Goal: Contribute content: Contribute content

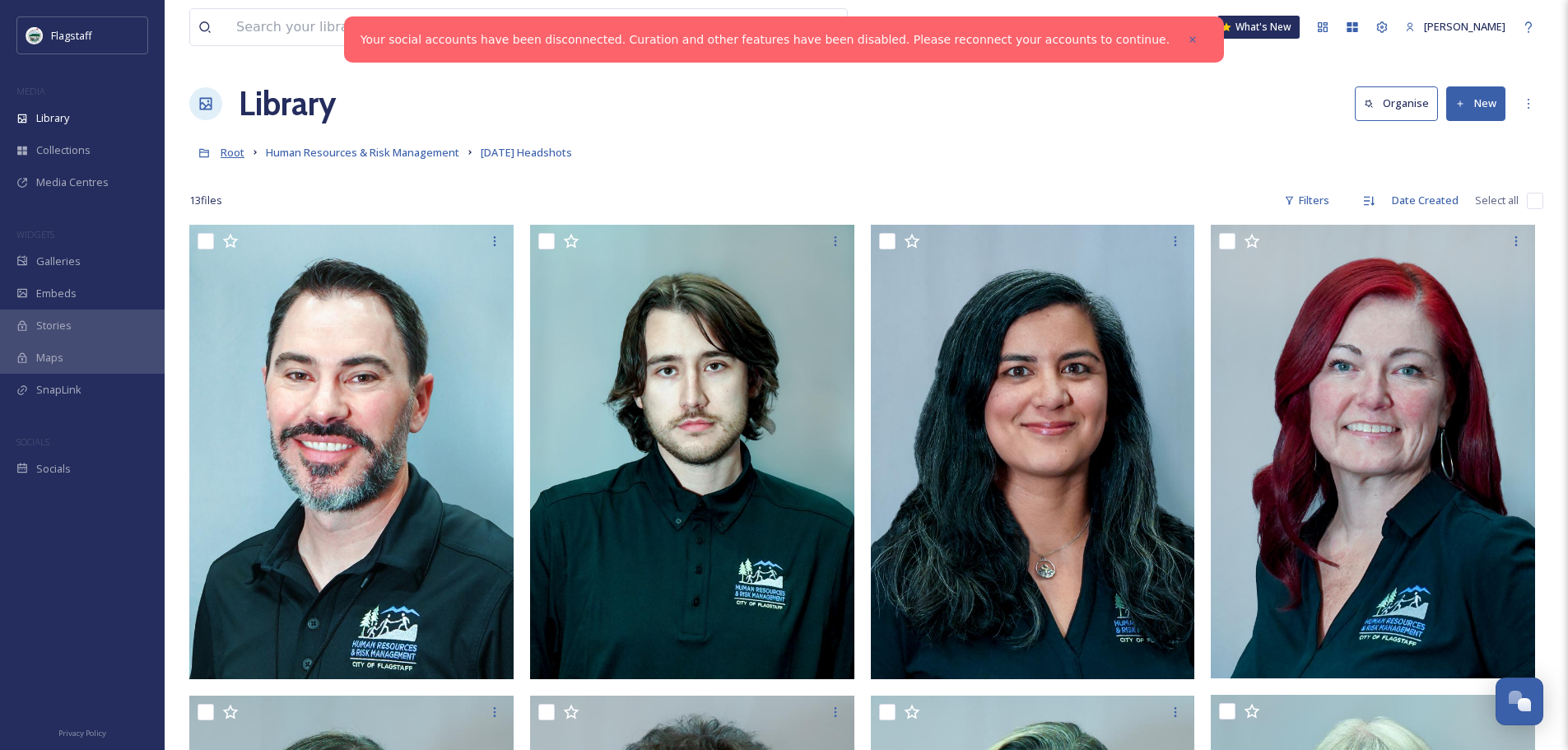
click at [231, 151] on span "Root" at bounding box center [232, 152] width 24 height 15
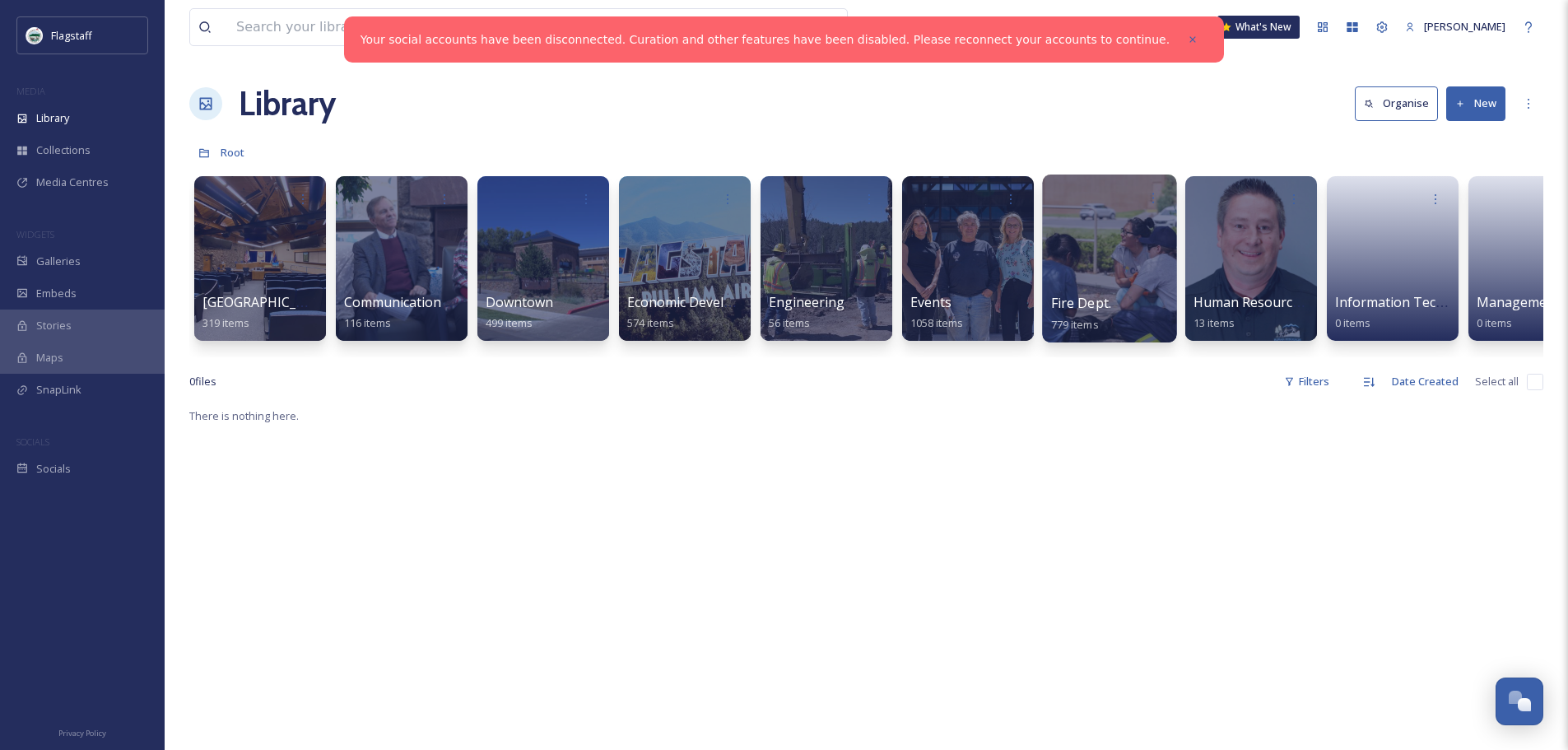
click at [1082, 259] on div at bounding box center [1109, 258] width 134 height 168
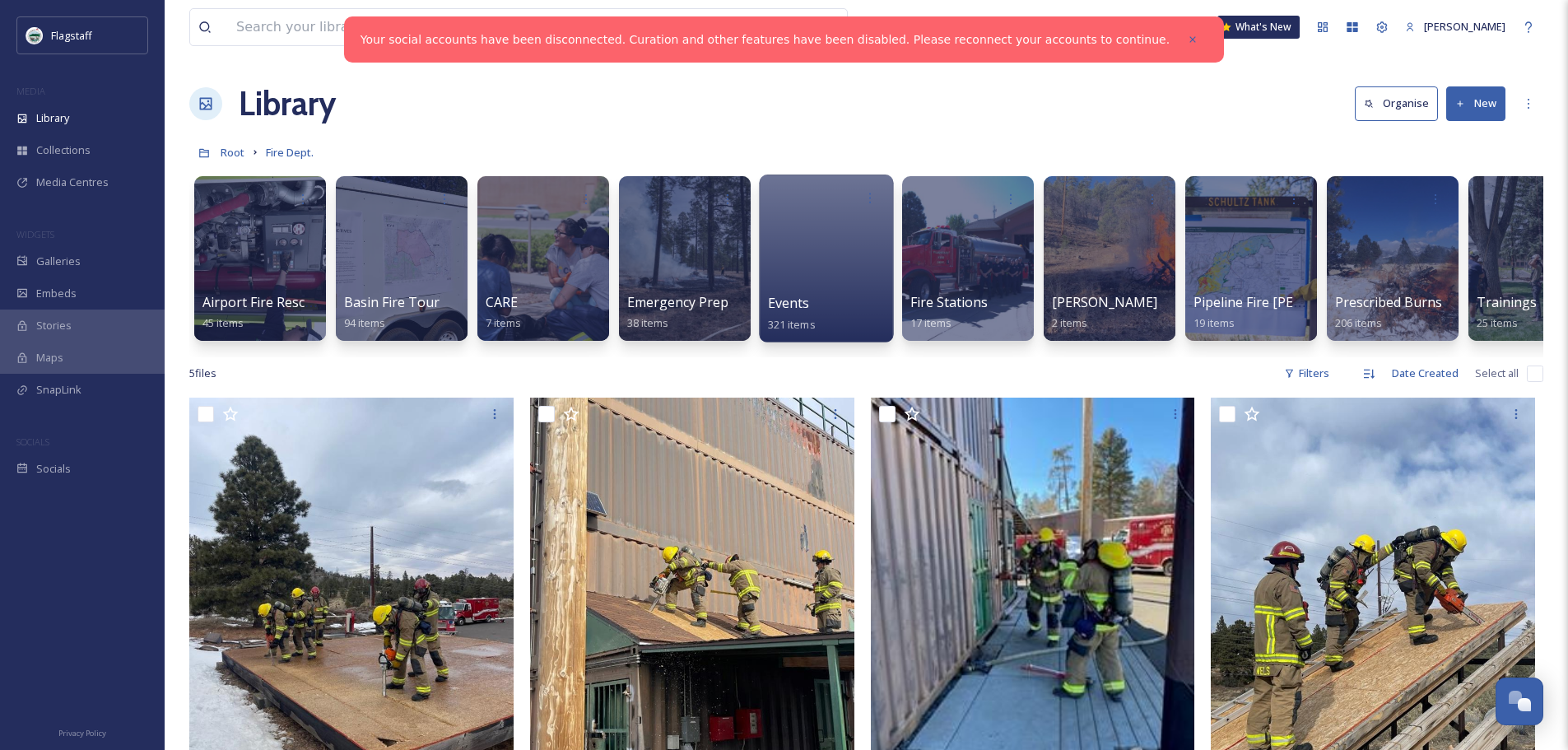
click at [816, 261] on div at bounding box center [826, 258] width 134 height 168
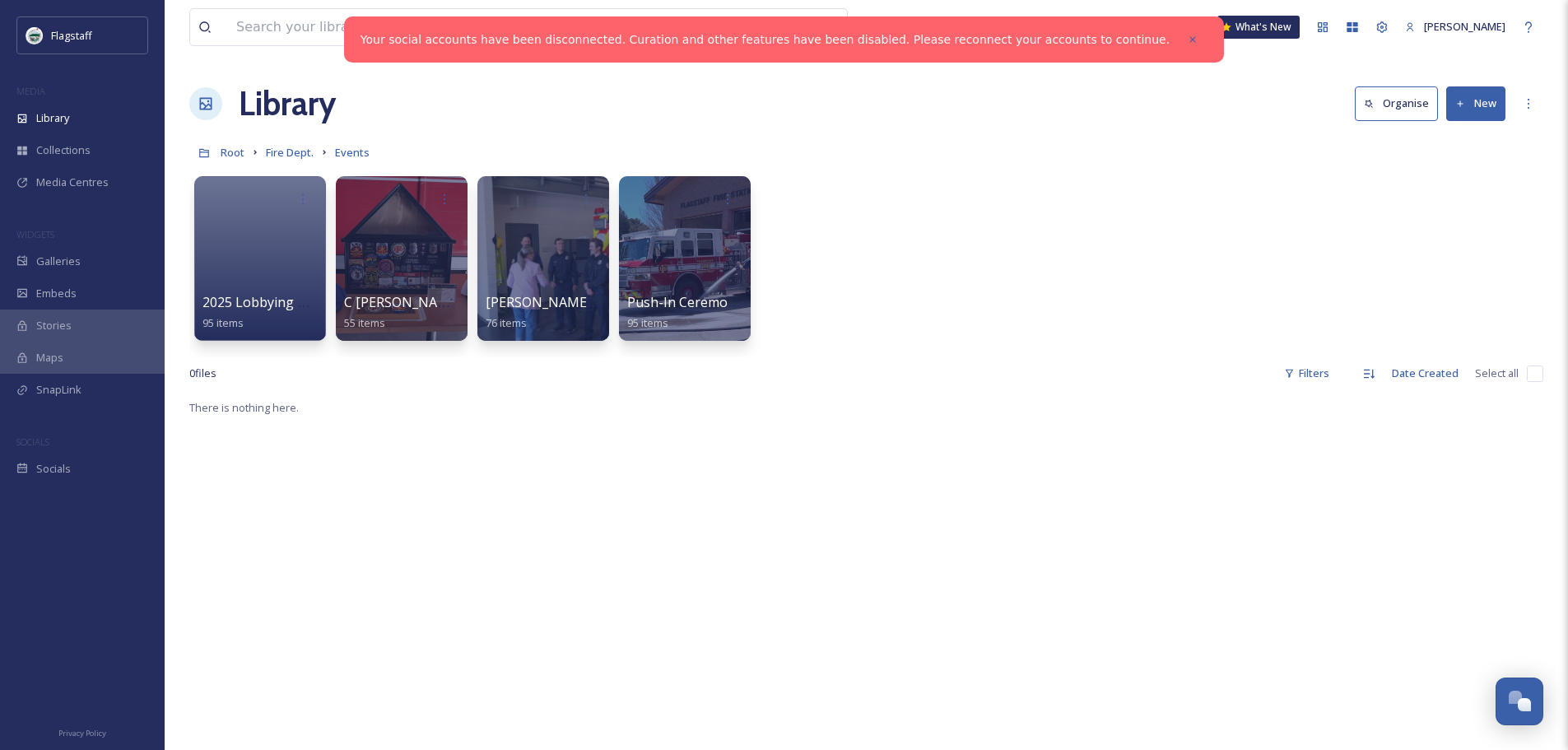
click at [1462, 106] on icon at bounding box center [1462, 105] width 11 height 11
click at [1467, 137] on span "File Upload" at bounding box center [1468, 141] width 54 height 16
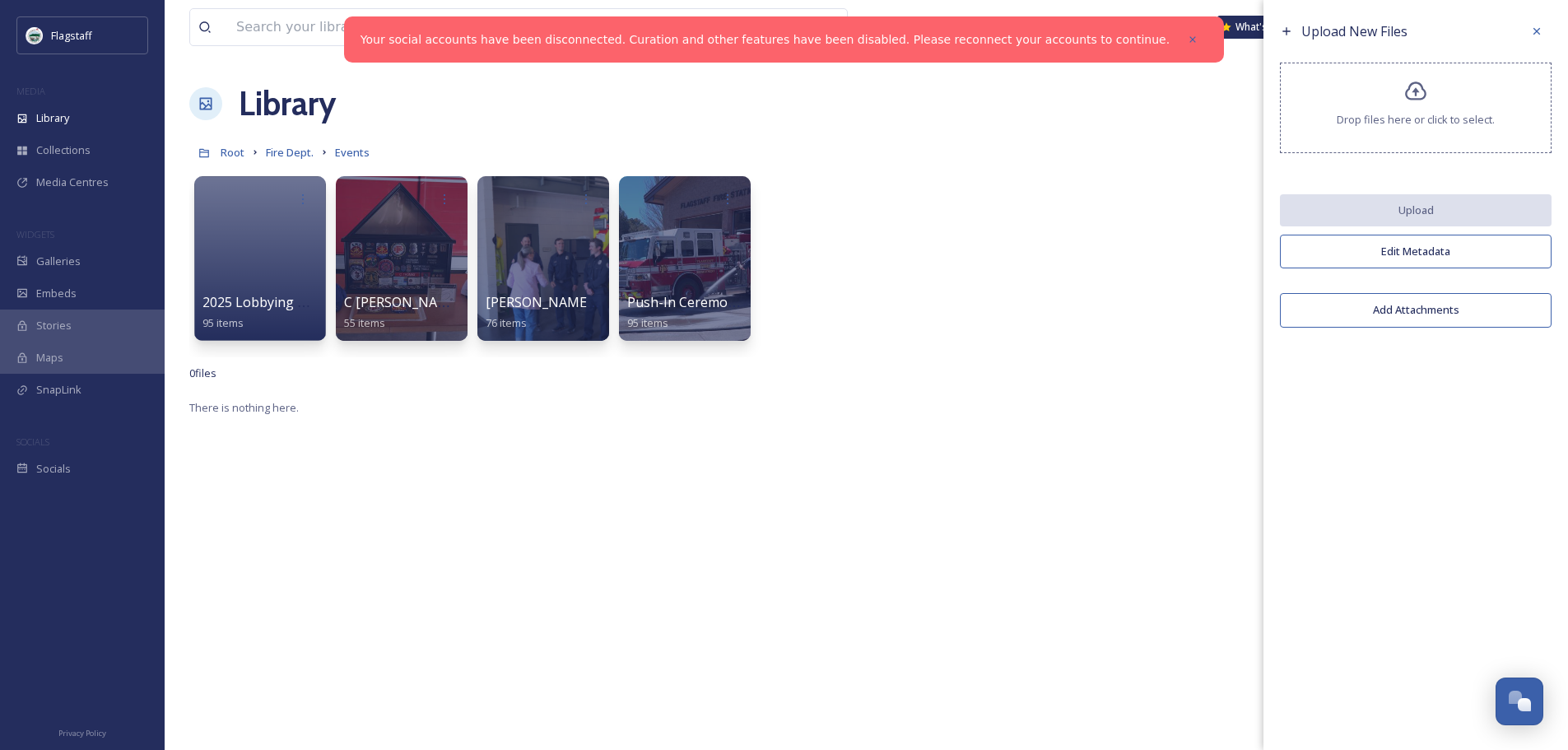
click at [1443, 125] on span "Drop files here or click to select." at bounding box center [1416, 119] width 158 height 16
click at [1529, 26] on div at bounding box center [1537, 31] width 29 height 29
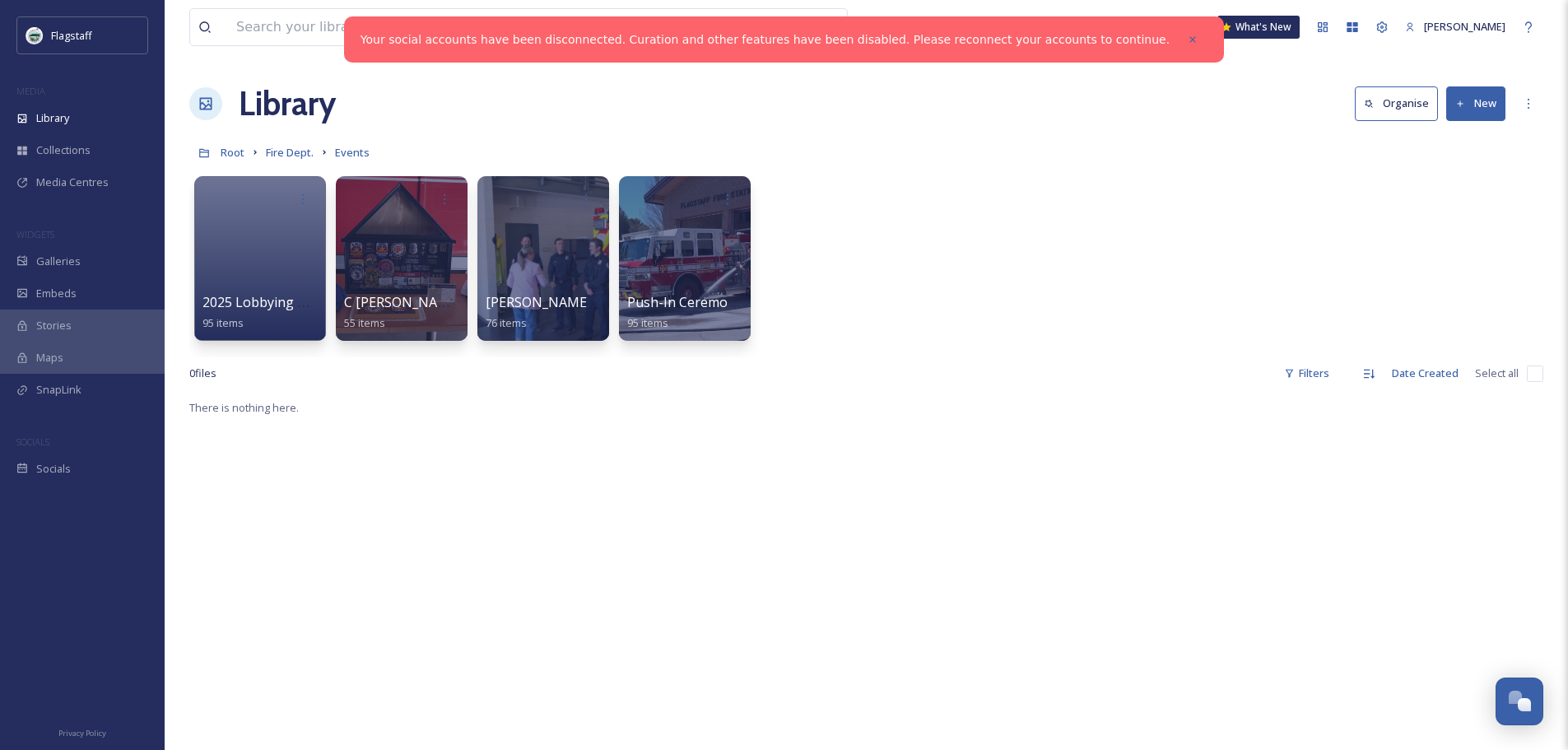
click at [1469, 97] on button "New" at bounding box center [1476, 103] width 60 height 34
click at [1471, 206] on span "Folder" at bounding box center [1457, 206] width 31 height 16
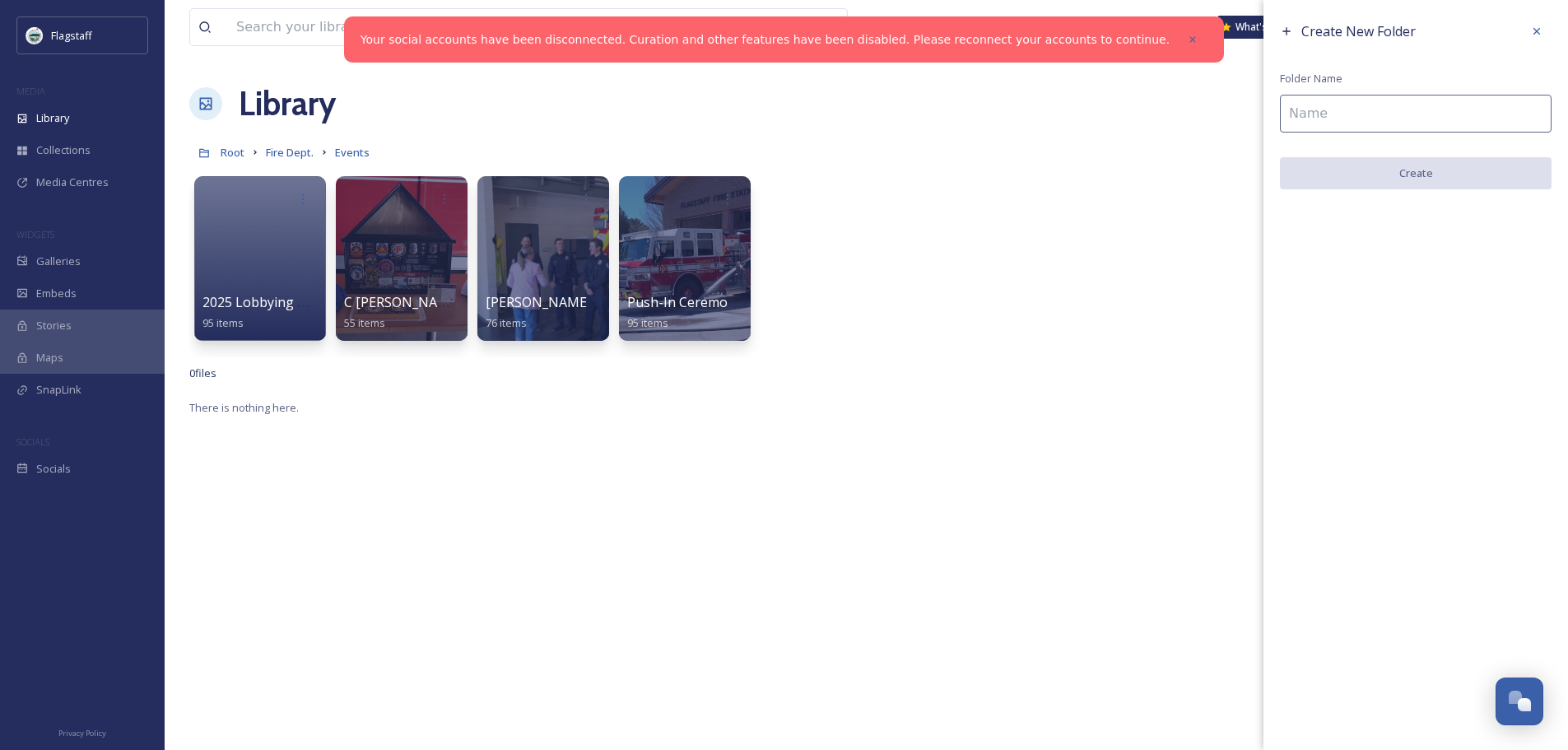
click at [1360, 94] on div "Create New Folder Folder Name Create" at bounding box center [1417, 103] width 305 height 206
click at [1357, 110] on input at bounding box center [1417, 113] width 272 height 38
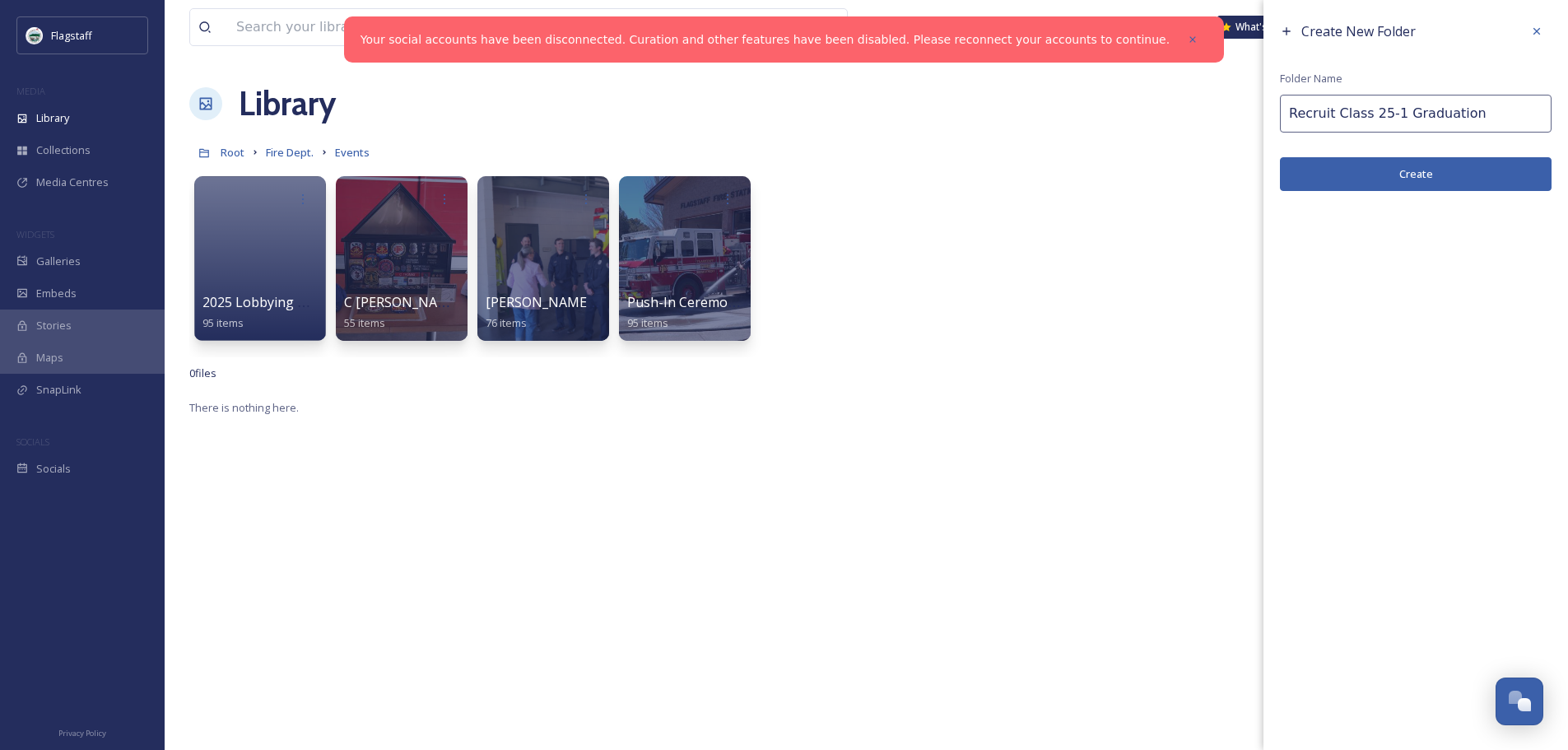
type input "Recruit Class 25-1 Graduation"
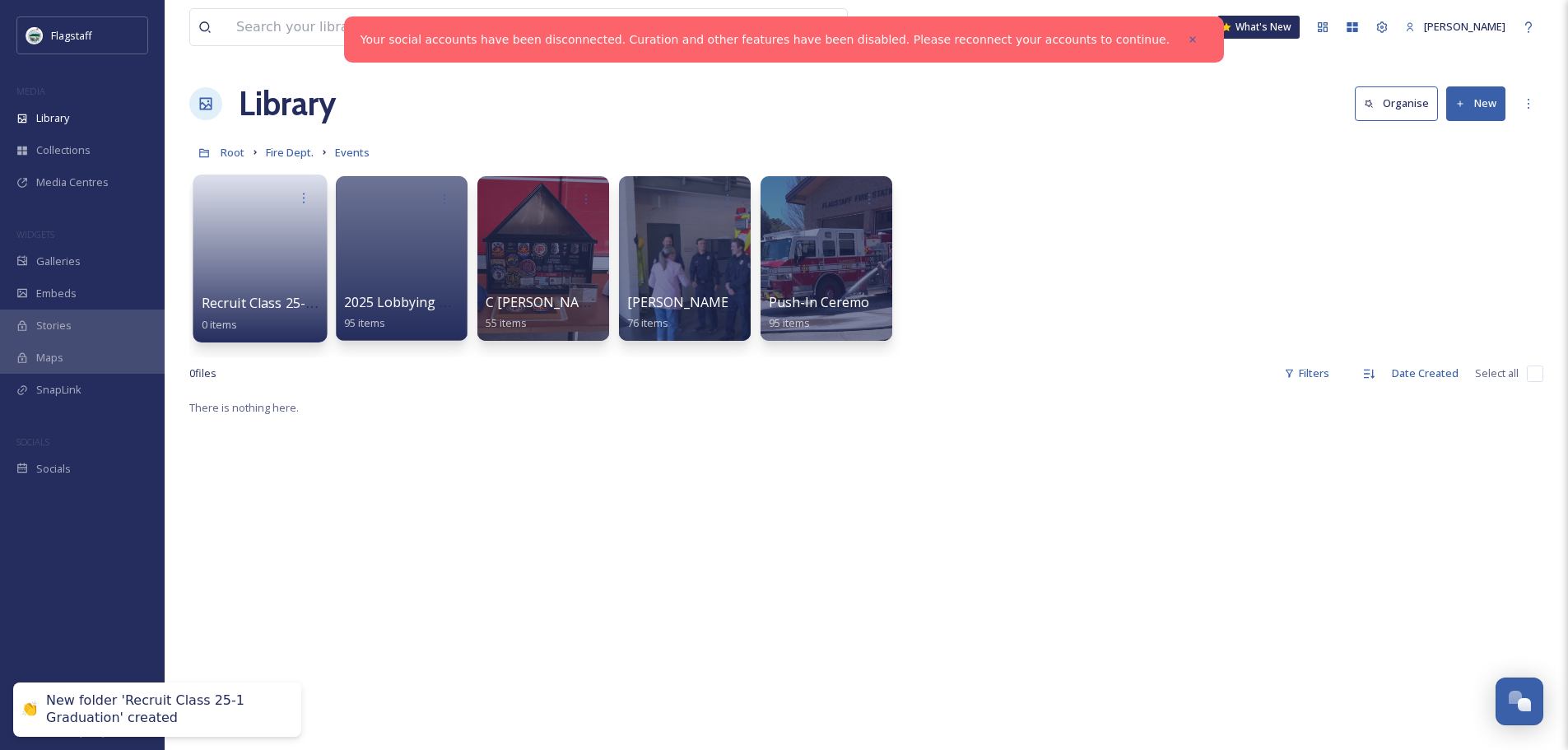
click at [258, 240] on link at bounding box center [261, 252] width 118 height 80
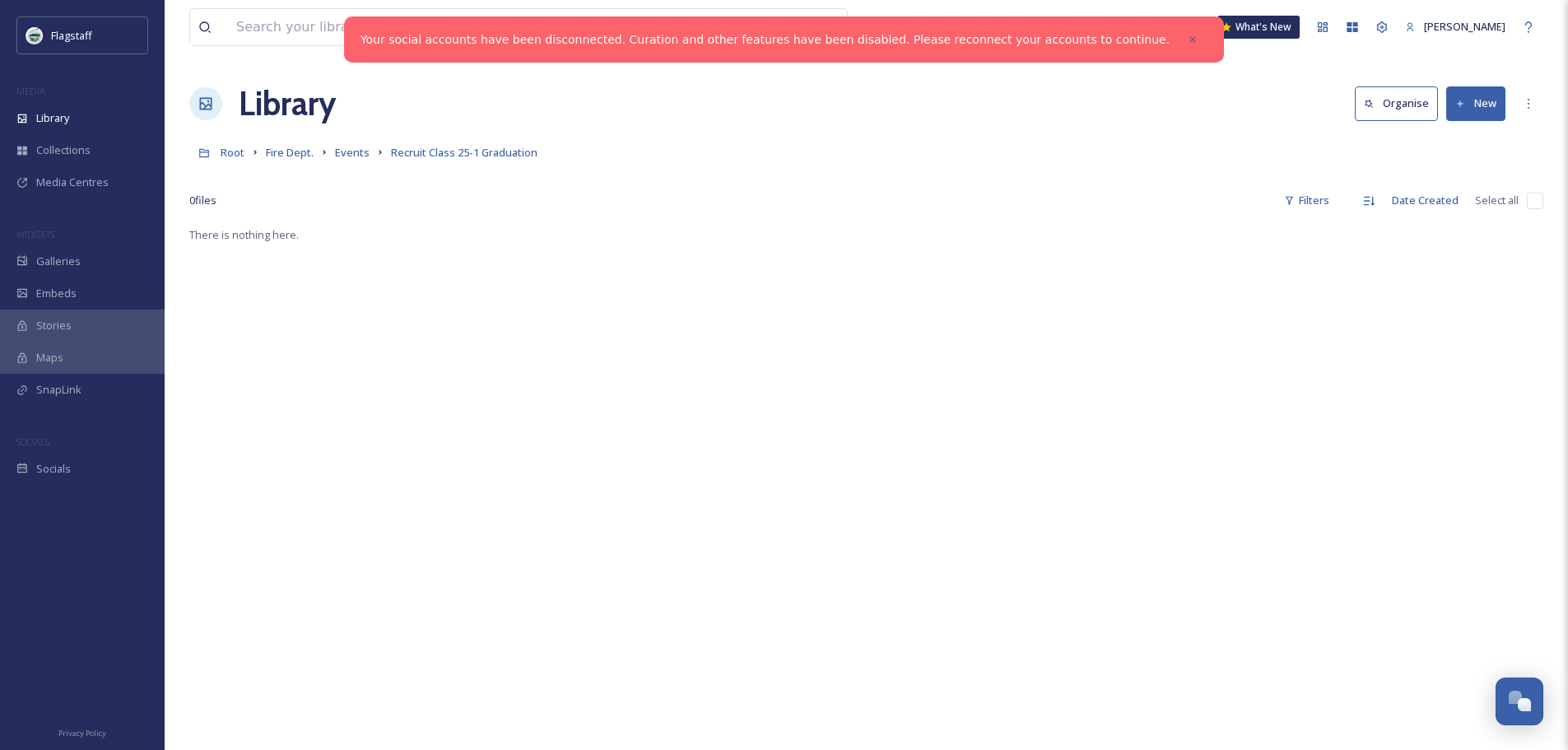
click at [1474, 103] on button "New" at bounding box center [1476, 103] width 60 height 34
click at [1488, 140] on span "File Upload" at bounding box center [1468, 141] width 54 height 16
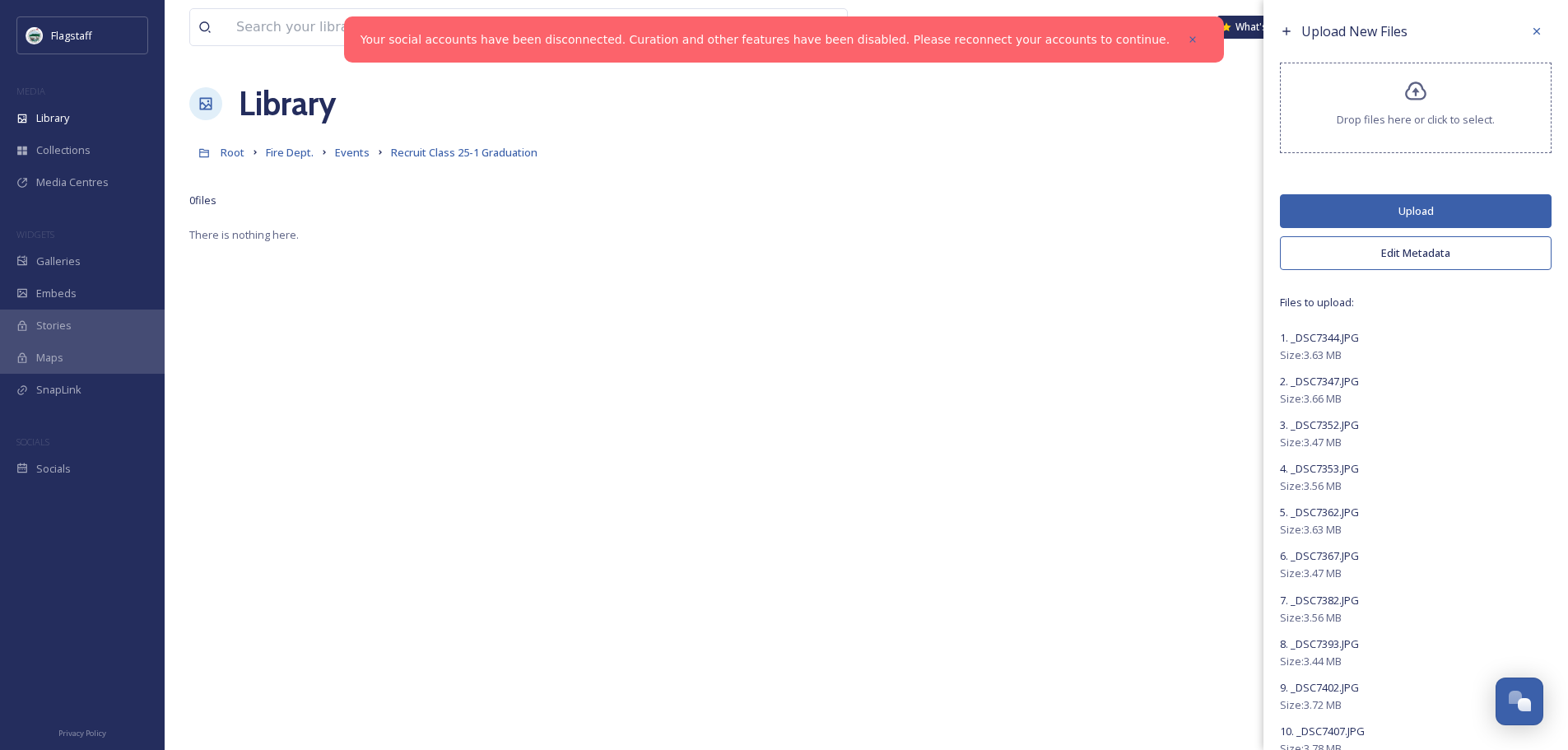
click at [1378, 252] on button "Edit Metadata" at bounding box center [1417, 252] width 272 height 34
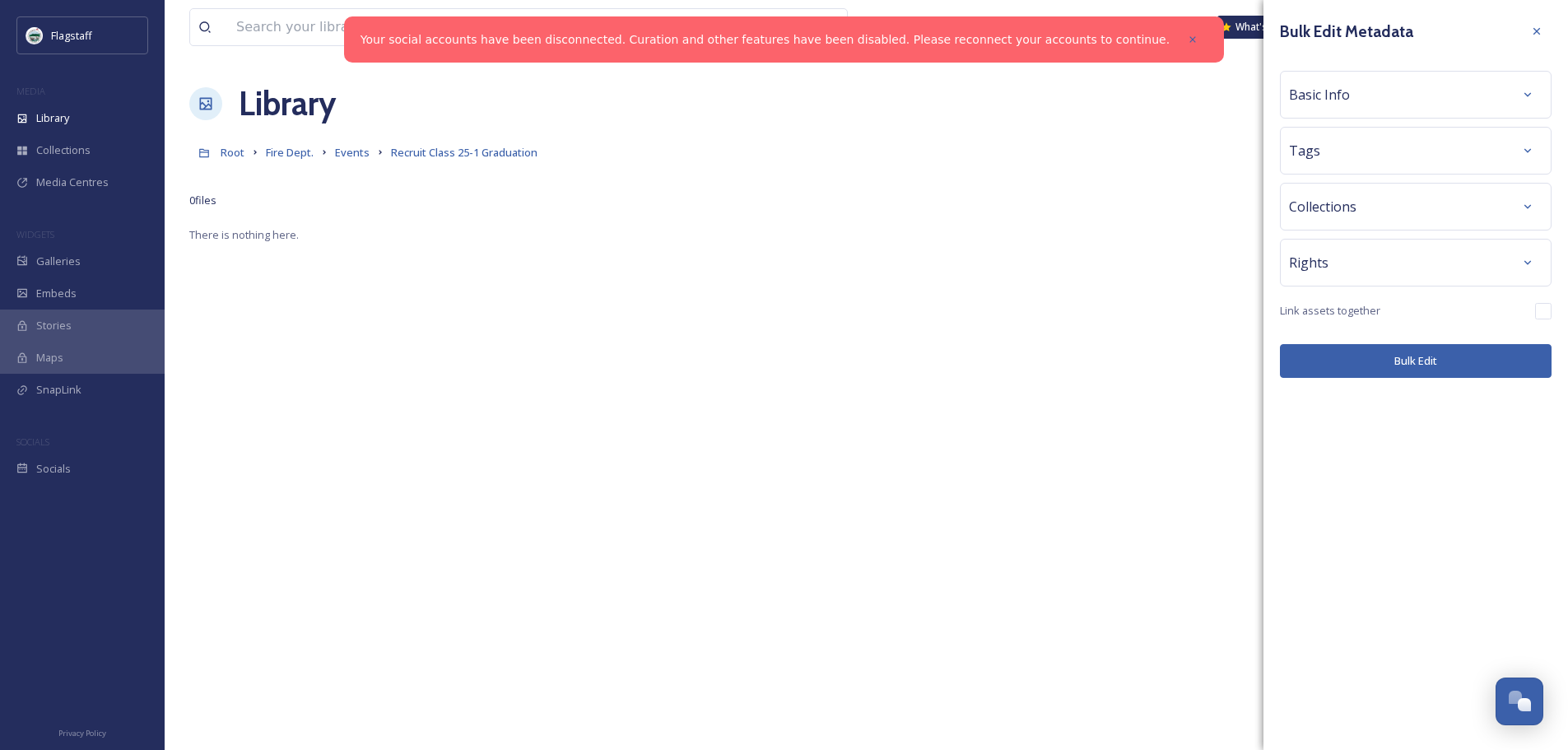
click at [1361, 151] on div "Tags" at bounding box center [1416, 151] width 253 height 29
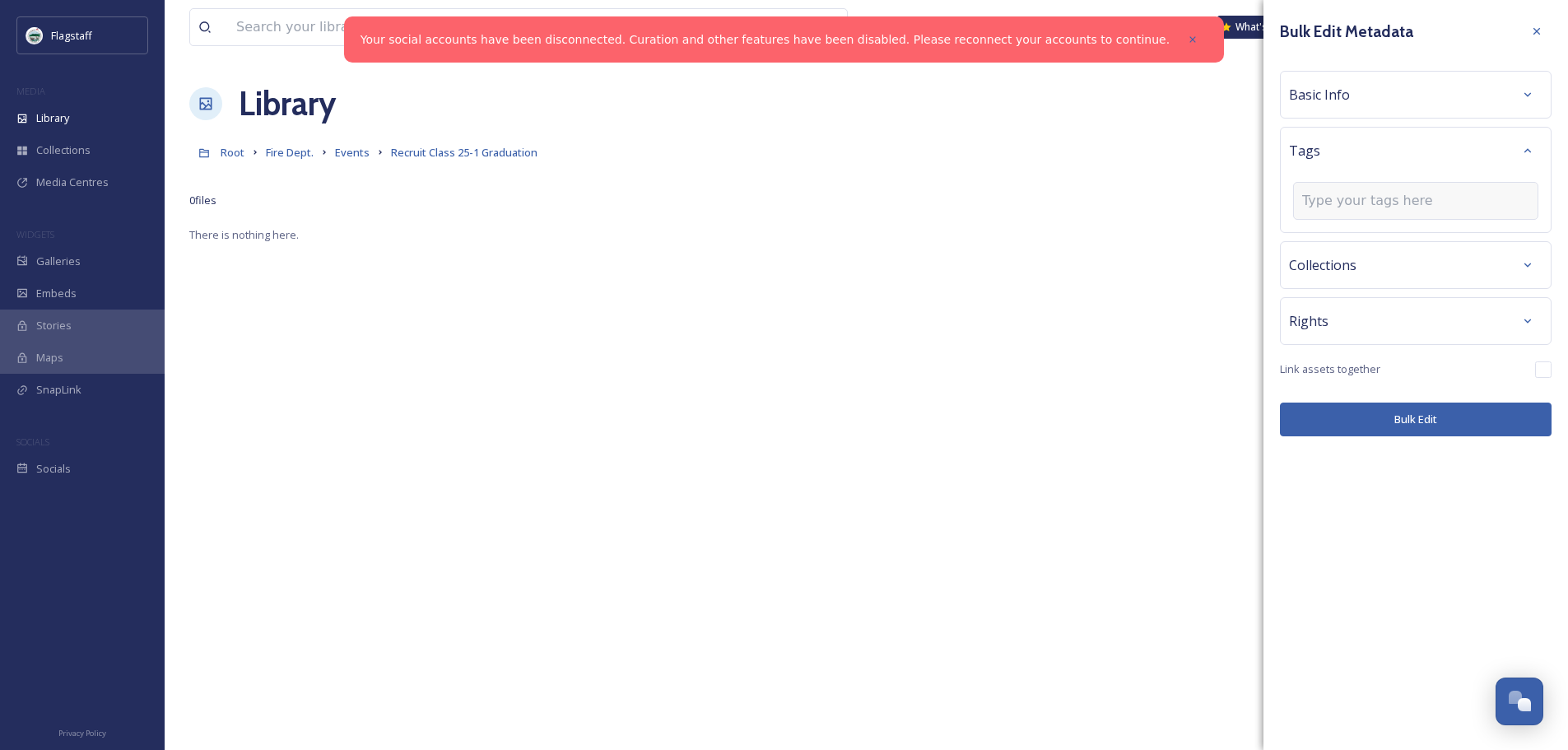
click at [1346, 204] on input at bounding box center [1384, 201] width 164 height 20
type input "fire recruits"
click at [1398, 236] on span "Create " fire recruits "" at bounding box center [1355, 240] width 103 height 16
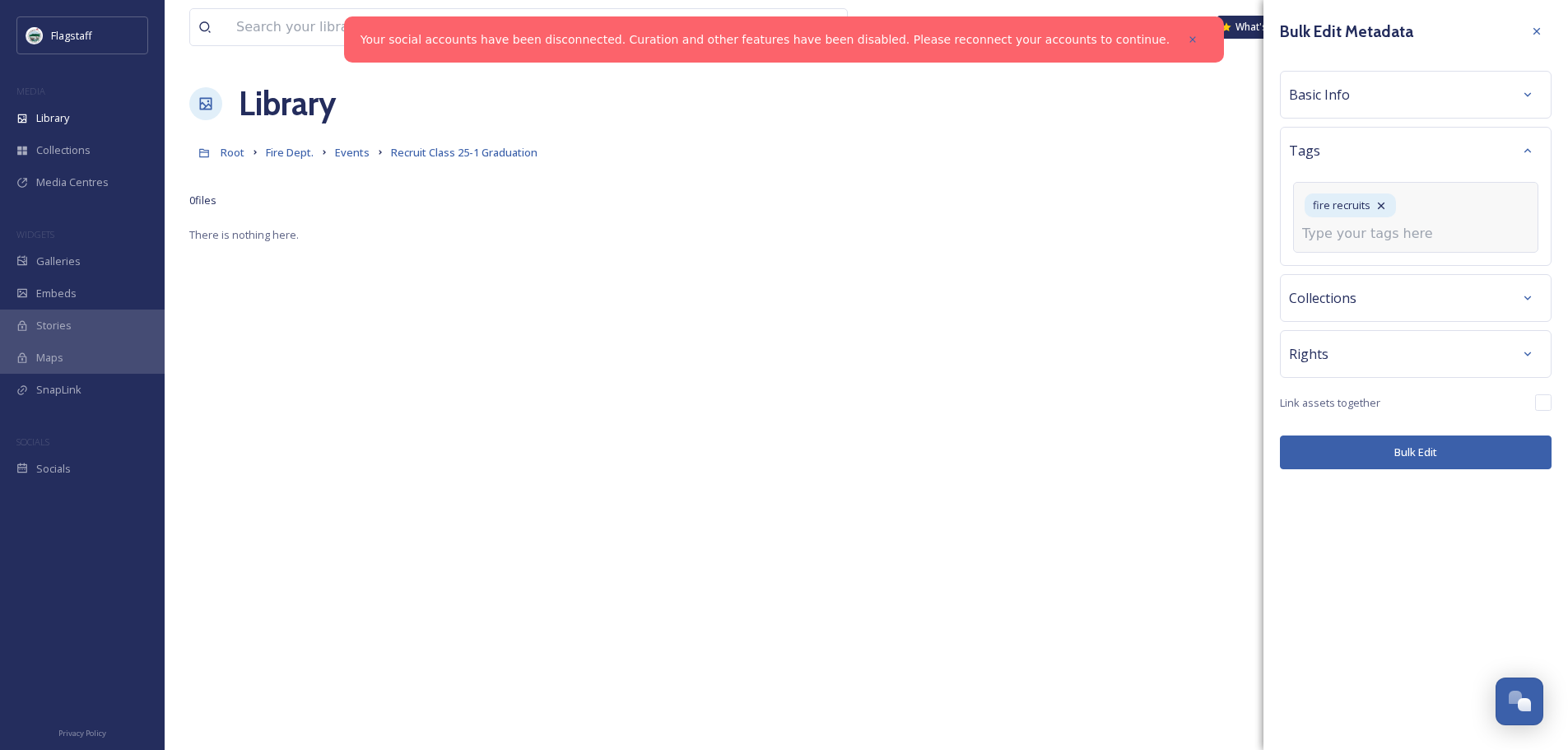
click at [1364, 234] on input at bounding box center [1384, 234] width 164 height 20
type input "probationary firefighter"
click at [1372, 263] on div "Create " probationary firefighter "" at bounding box center [1417, 273] width 242 height 32
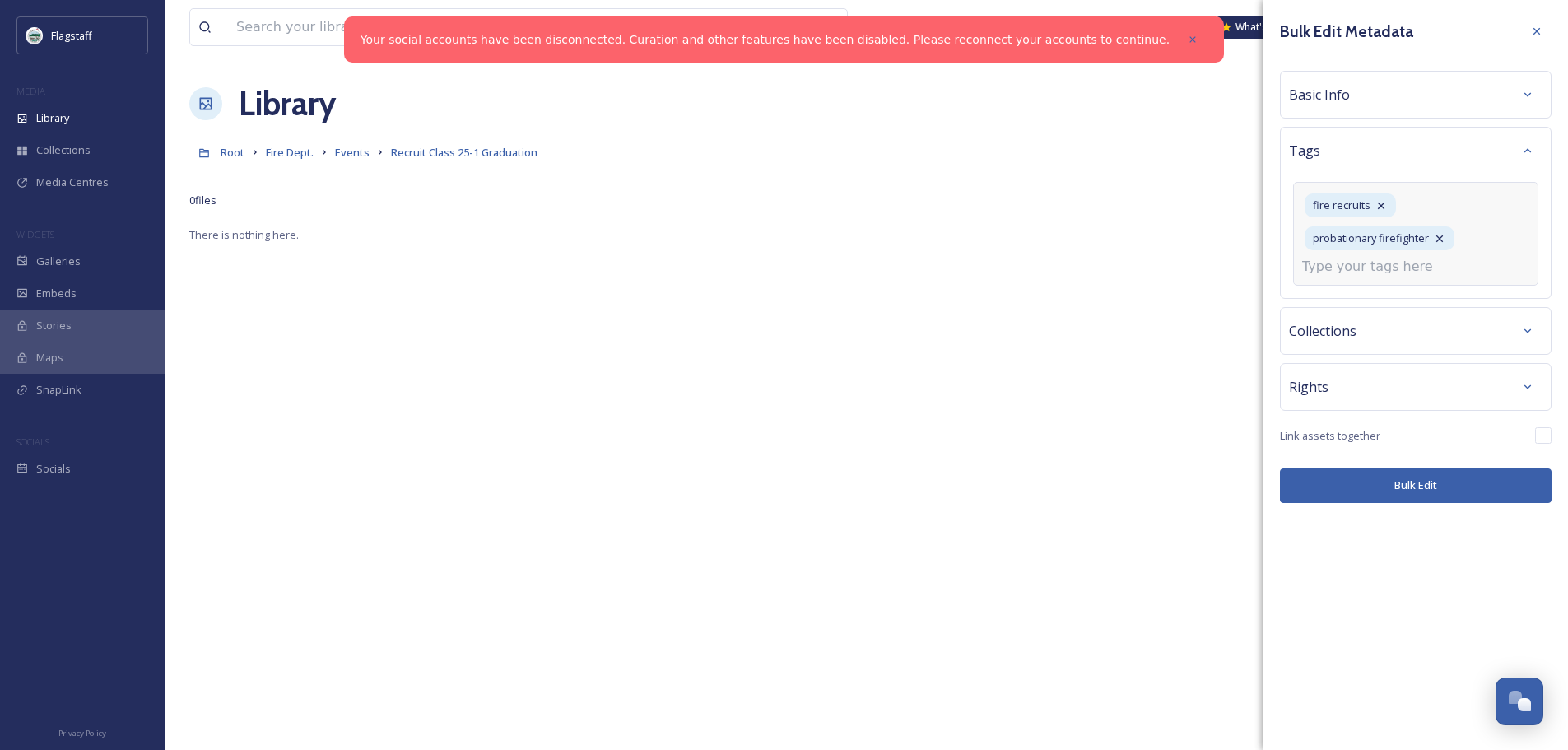
click at [1368, 278] on div "fire recruits probationary firefighter" at bounding box center [1416, 233] width 245 height 104
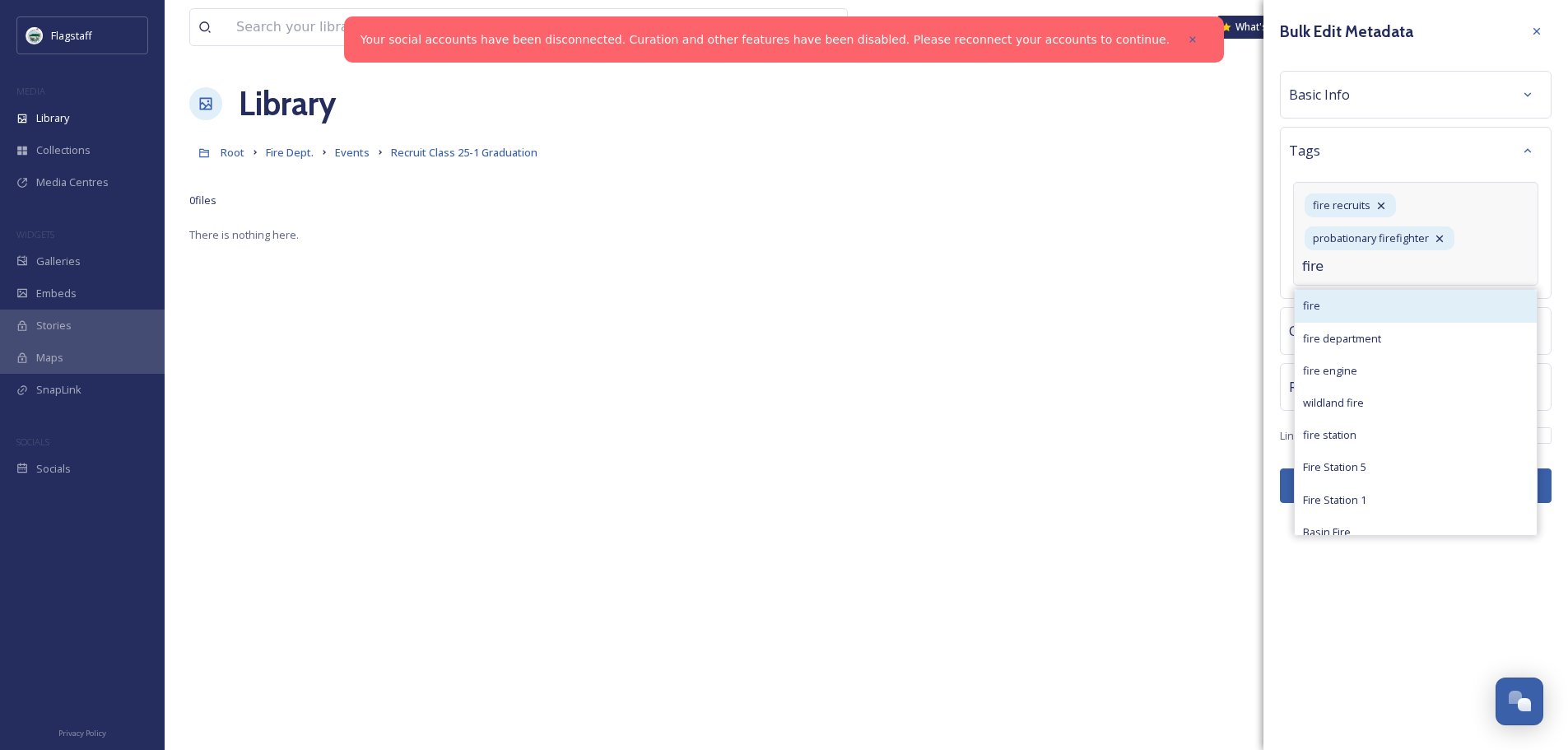
type input "fire"
click at [1358, 313] on div "fire" at bounding box center [1417, 306] width 242 height 32
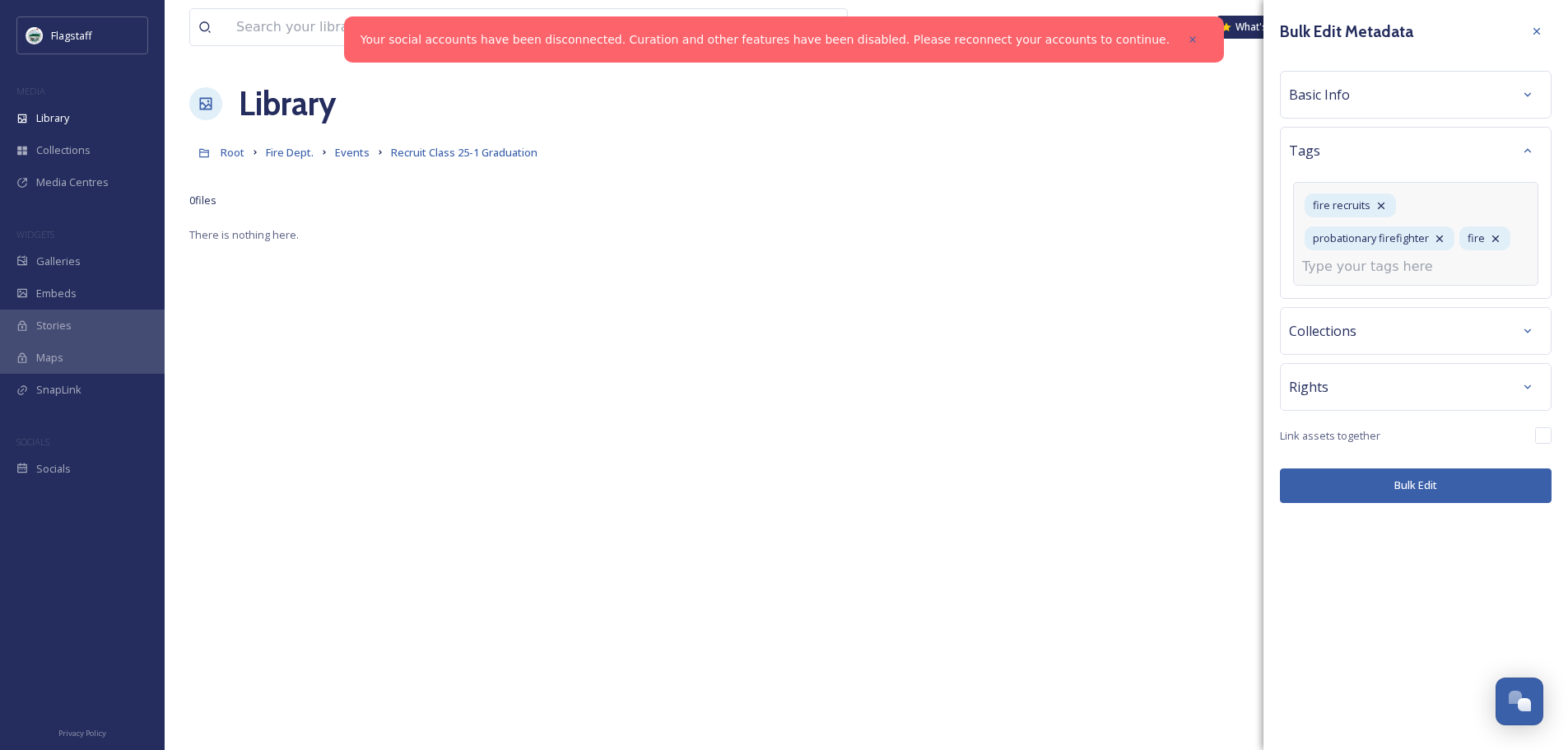
click at [1350, 268] on input at bounding box center [1384, 267] width 164 height 20
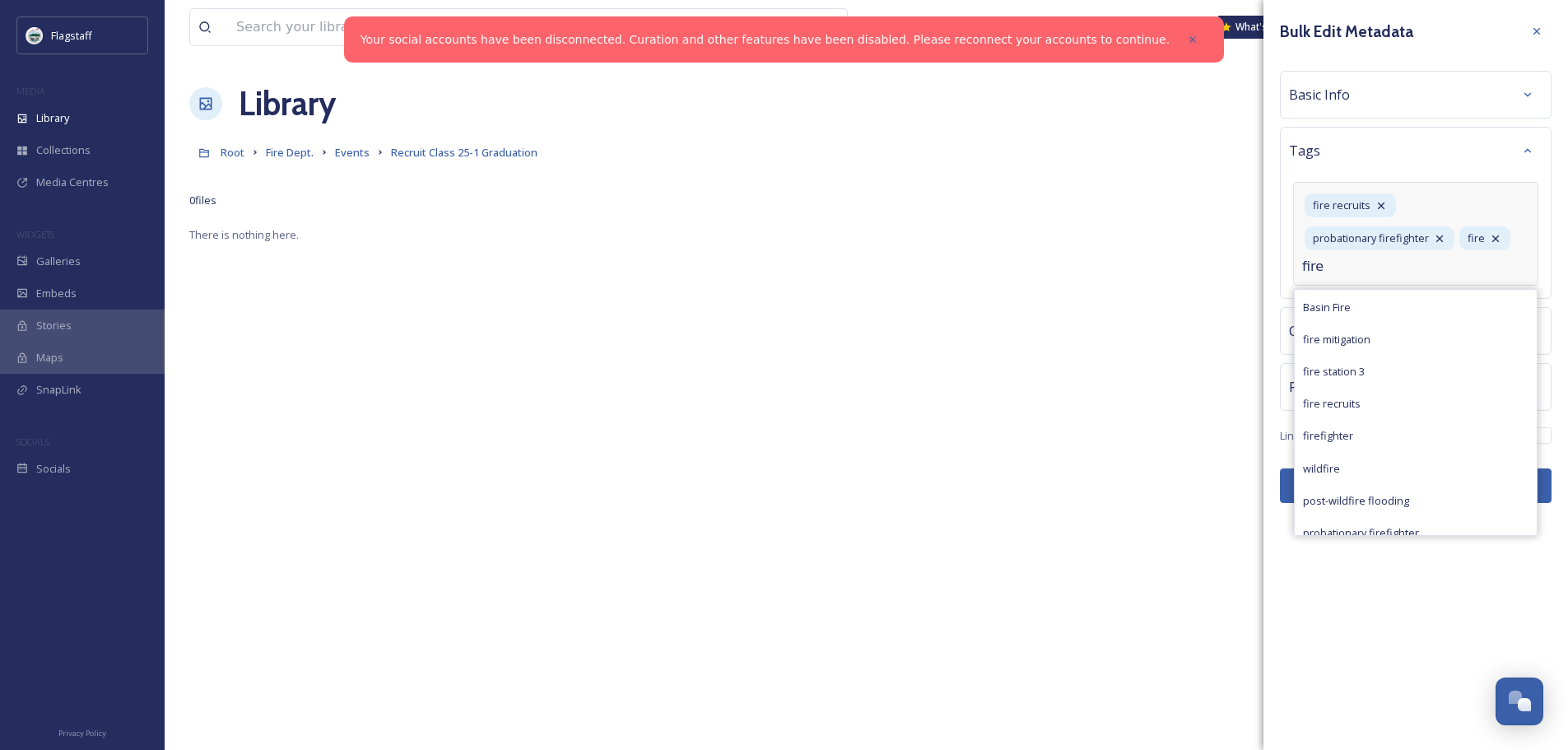
scroll to position [239, 0]
type input "fire"
click at [1361, 428] on div "firefighter" at bounding box center [1417, 421] width 242 height 32
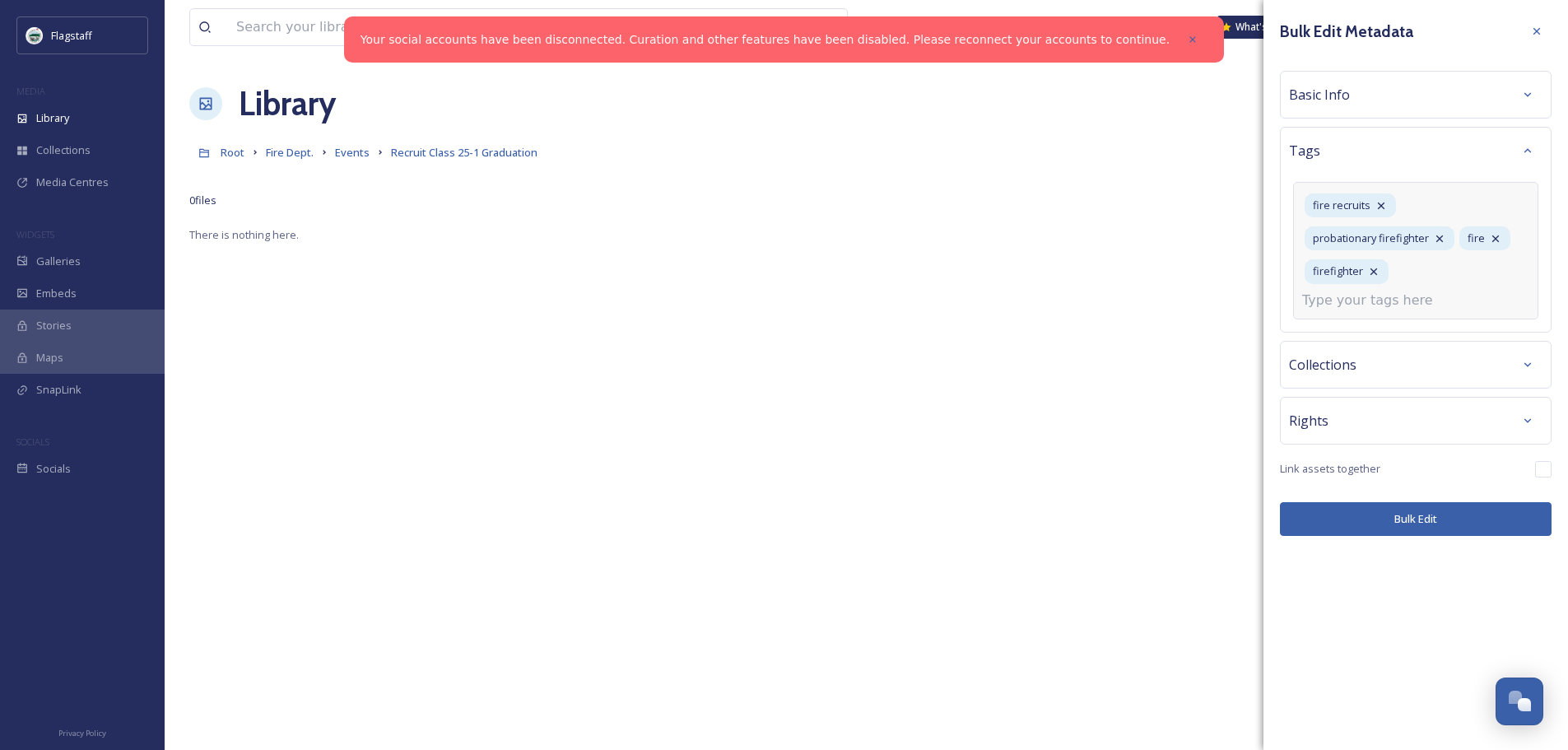
click at [1346, 310] on div "fire recruits probationary firefighter fire firefighter" at bounding box center [1416, 251] width 245 height 138
type input "city"
click at [1342, 402] on span "[GEOGRAPHIC_DATA]" at bounding box center [1356, 403] width 105 height 16
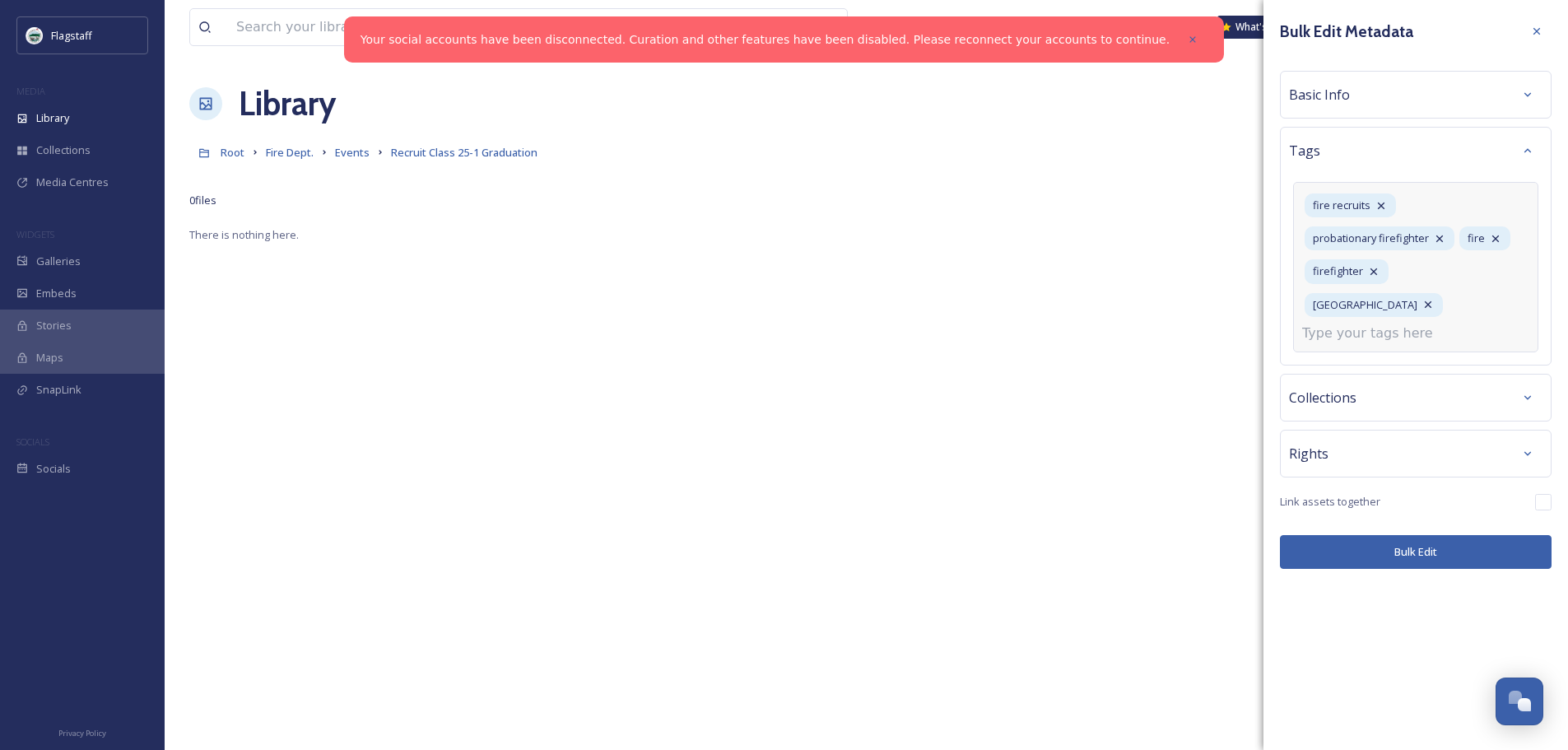
click at [1352, 323] on input at bounding box center [1384, 333] width 164 height 20
type input "chamb"
click at [1361, 364] on span "council [PERSON_NAME]" at bounding box center [1362, 372] width 118 height 16
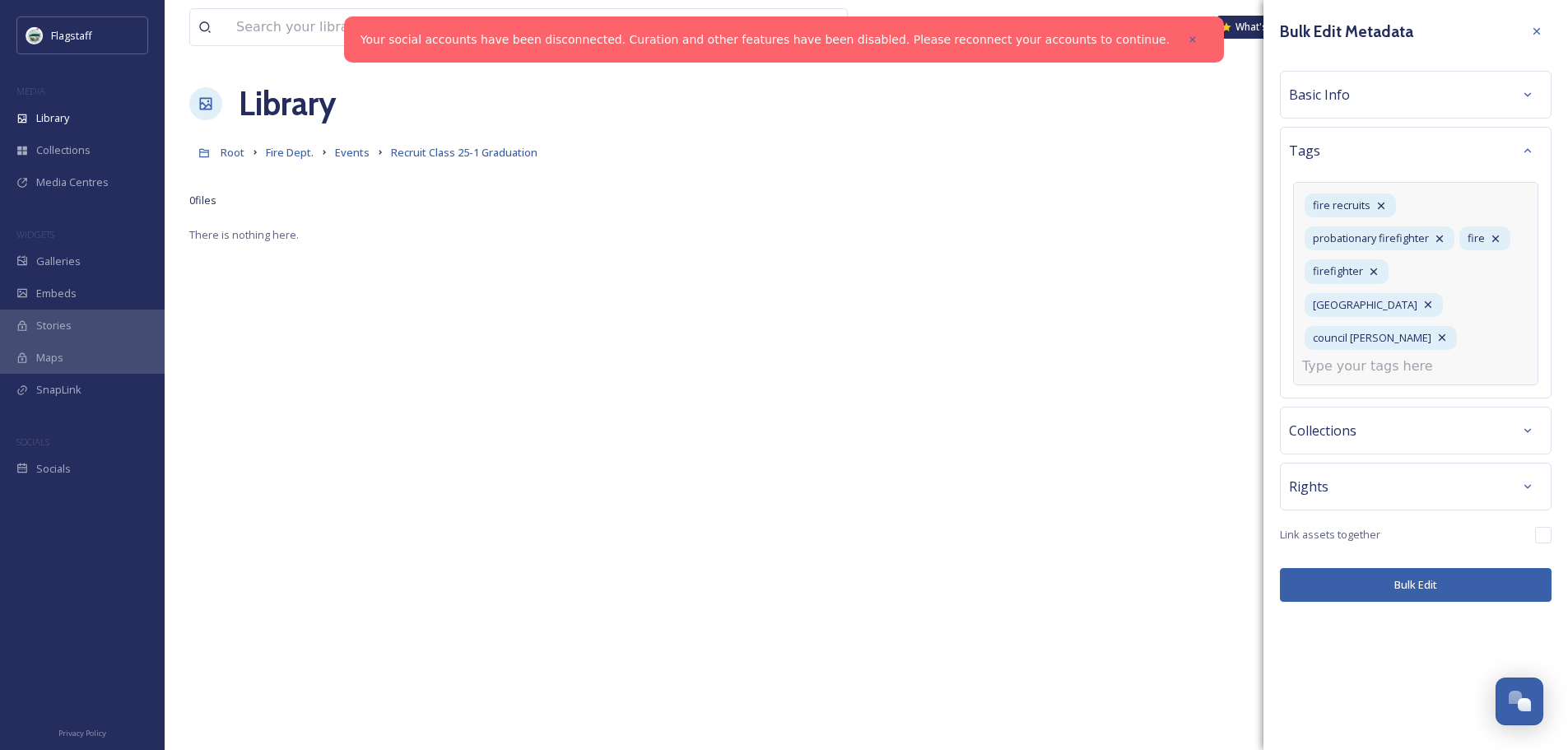
click at [1358, 356] on input at bounding box center [1384, 366] width 164 height 20
type input "graduation"
click at [1384, 397] on span "Create " graduation "" at bounding box center [1353, 405] width 99 height 16
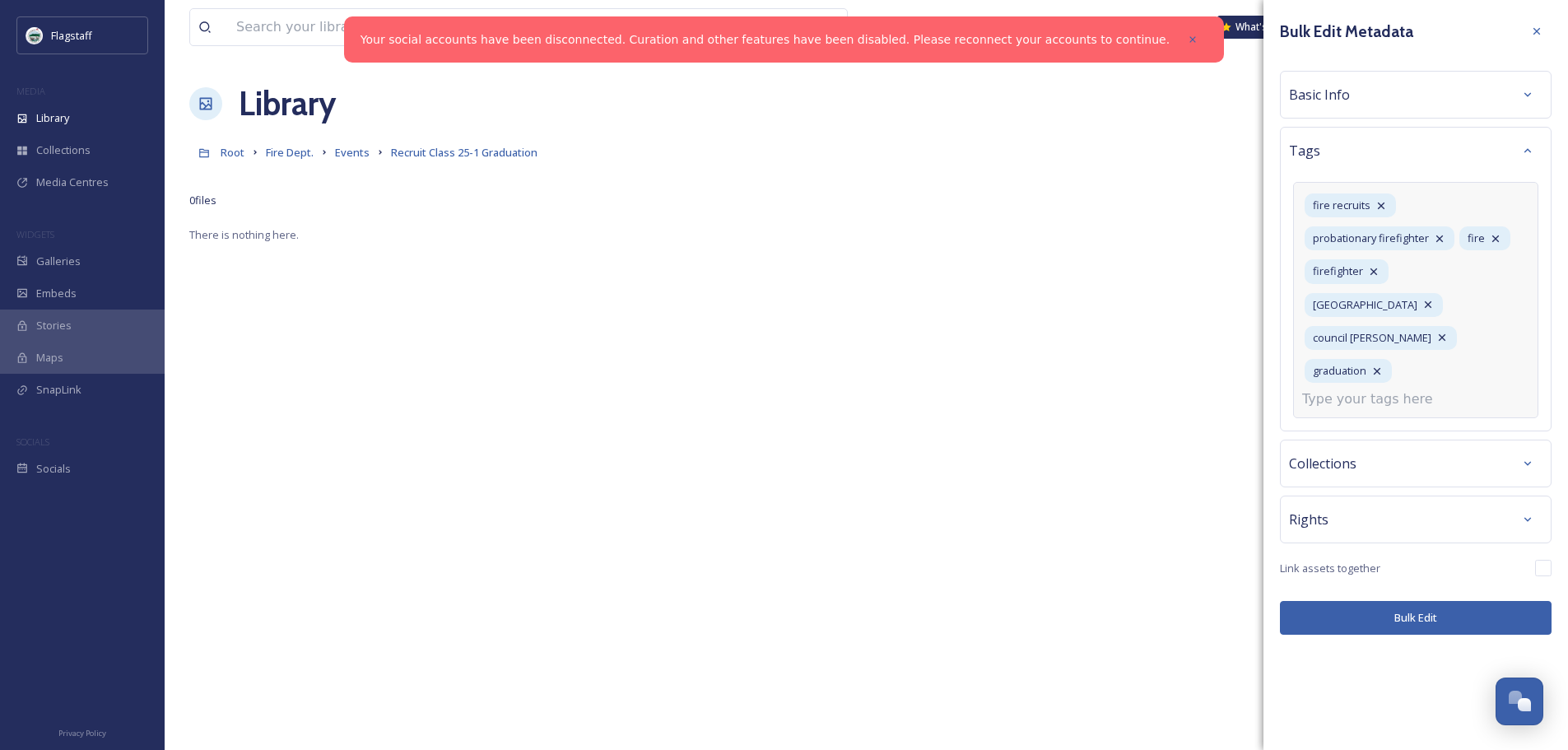
click at [1387, 389] on input at bounding box center [1384, 399] width 164 height 20
click at [1409, 552] on div "Bulk Edit Metadata Basic Info Tags fire recruits probationary firefighter fire …" at bounding box center [1417, 375] width 305 height 750
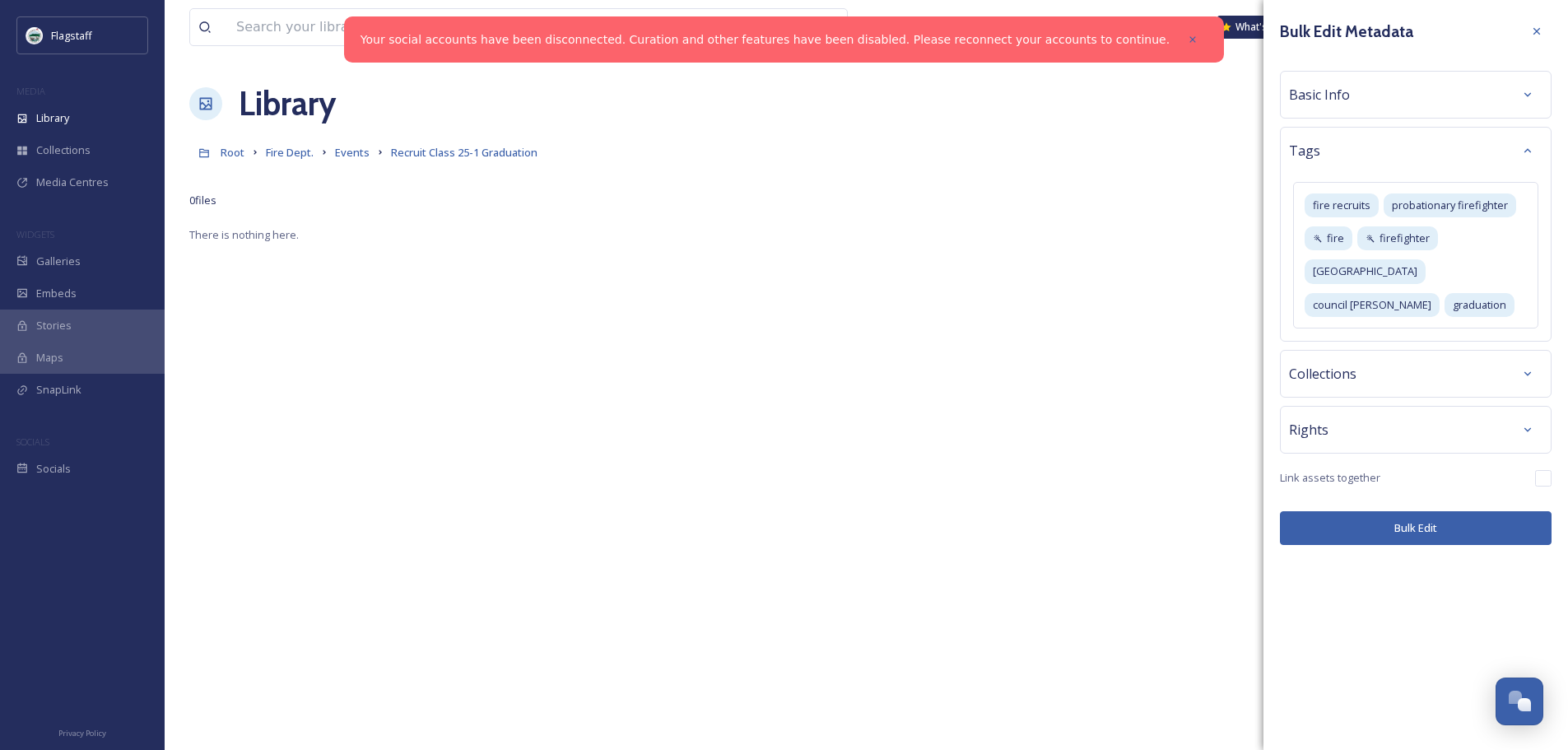
click at [1423, 511] on button "Bulk Edit" at bounding box center [1417, 528] width 272 height 34
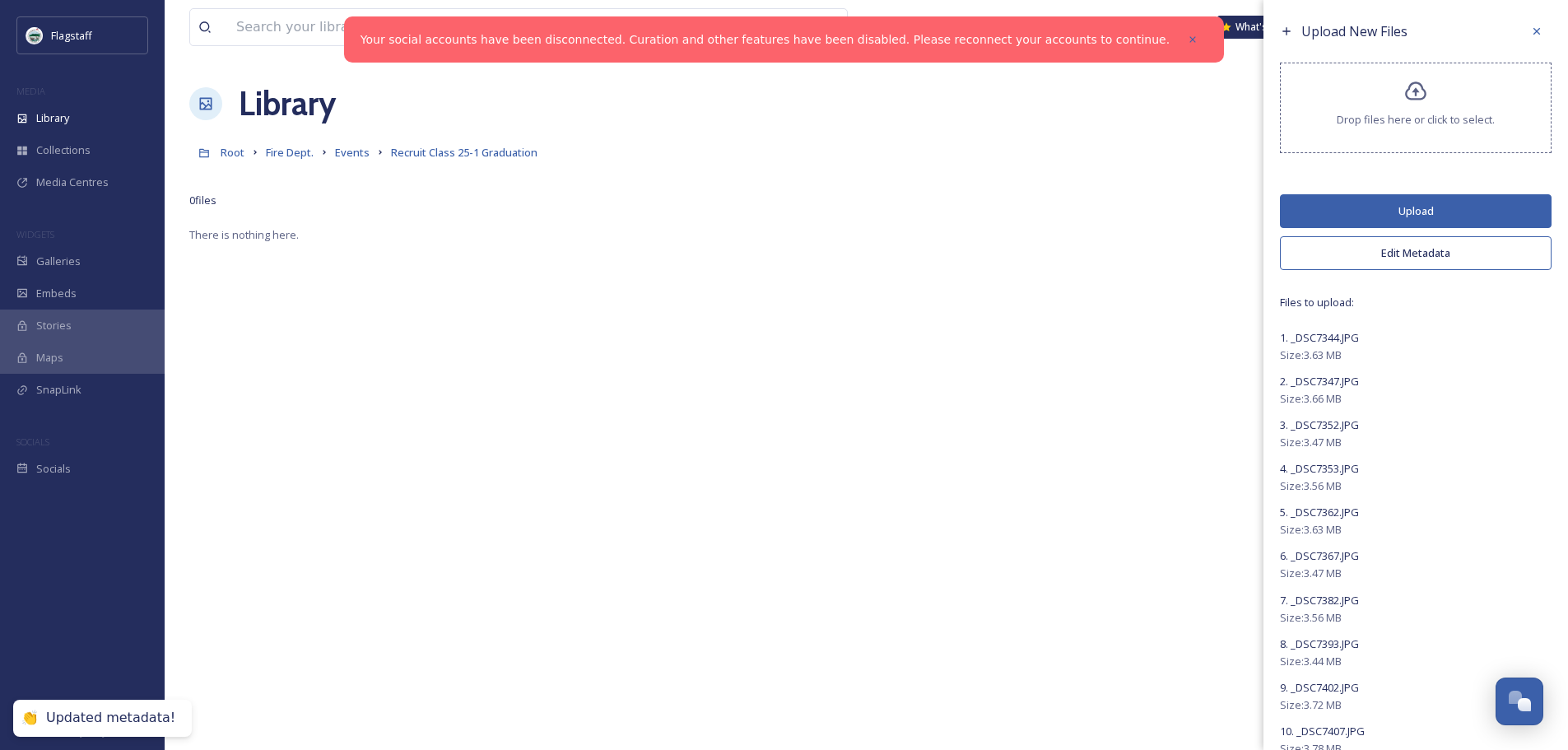
click at [1406, 211] on button "Upload" at bounding box center [1417, 211] width 272 height 34
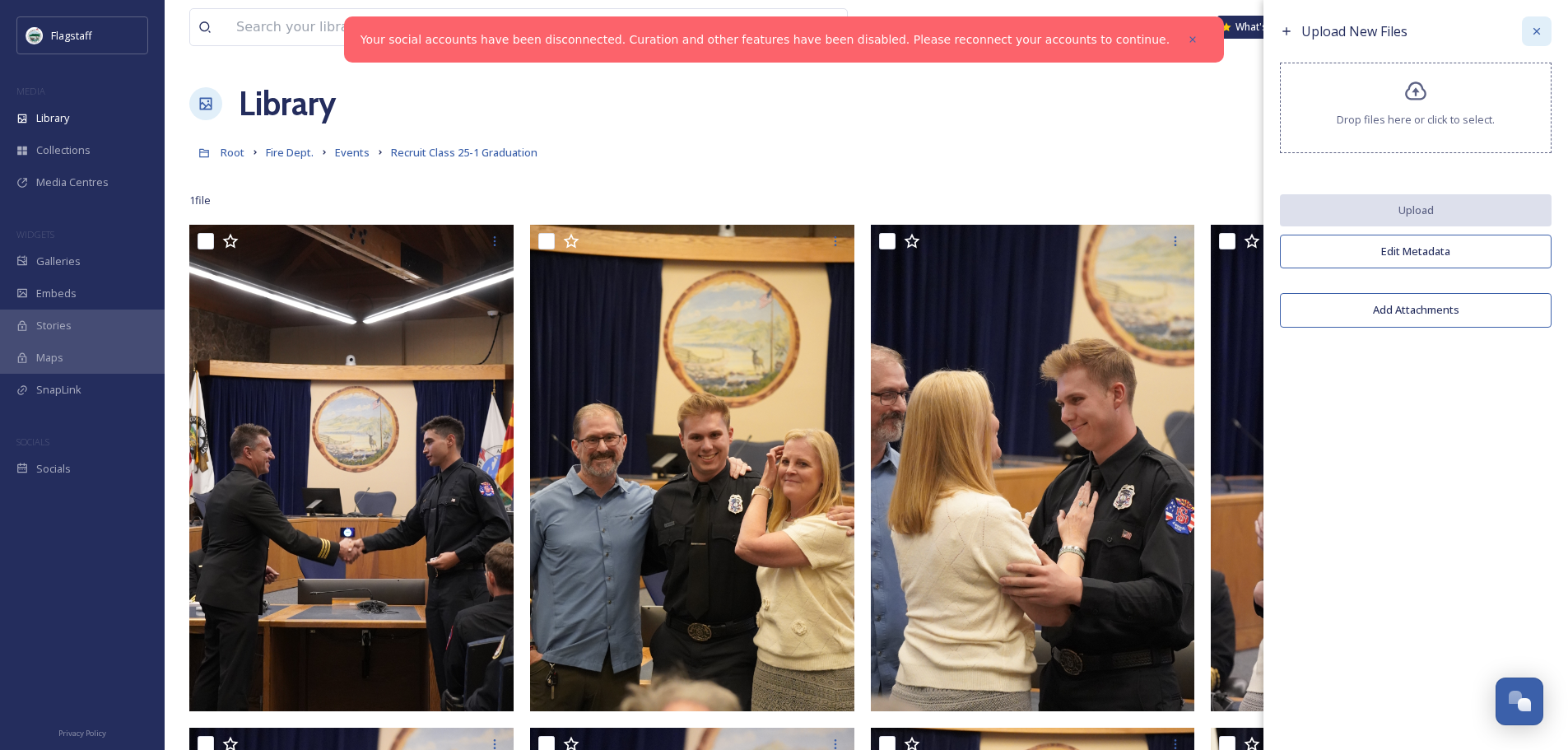
click at [1536, 29] on icon at bounding box center [1537, 30] width 6 height 6
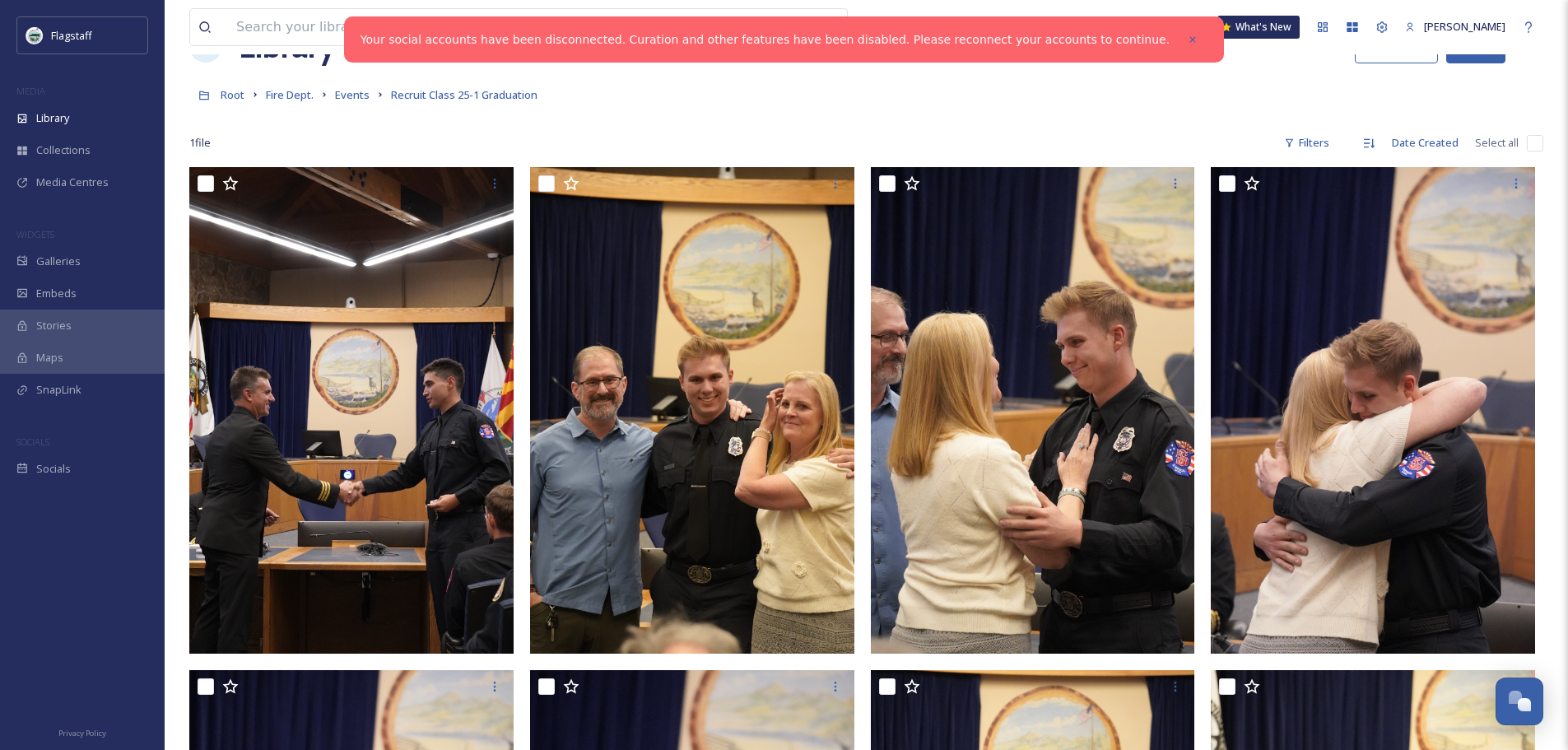
scroll to position [0, 0]
